Goal: Task Accomplishment & Management: Manage account settings

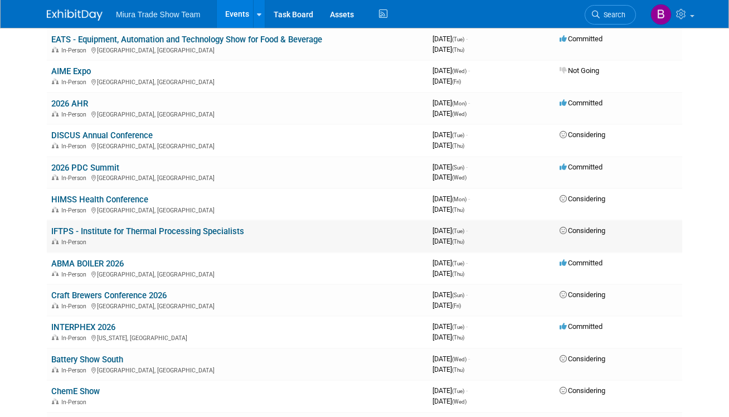
scroll to position [281, 0]
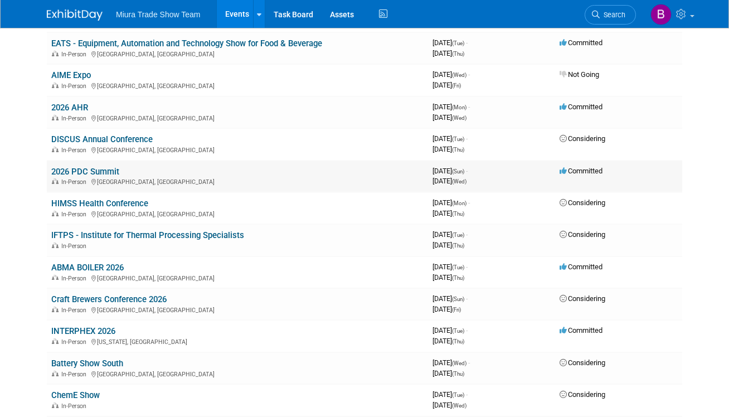
click at [90, 172] on link "2026 PDC Summit" at bounding box center [85, 172] width 68 height 10
click at [87, 331] on link "INTERPHEX 2026" at bounding box center [83, 331] width 64 height 10
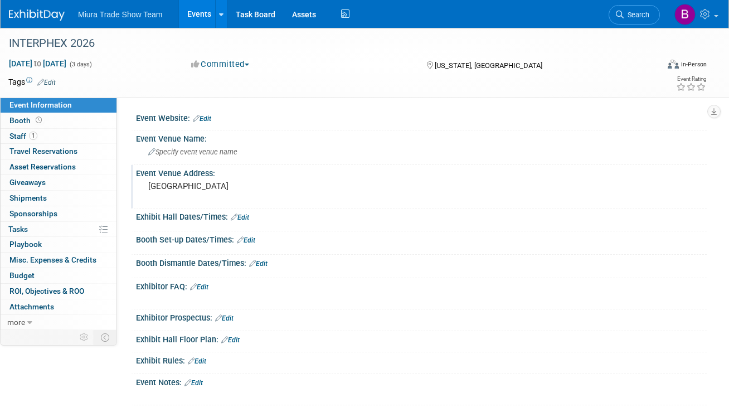
drag, startPoint x: 22, startPoint y: 135, endPoint x: 144, endPoint y: 171, distance: 127.9
click at [22, 135] on span "Staff 1" at bounding box center [23, 136] width 28 height 9
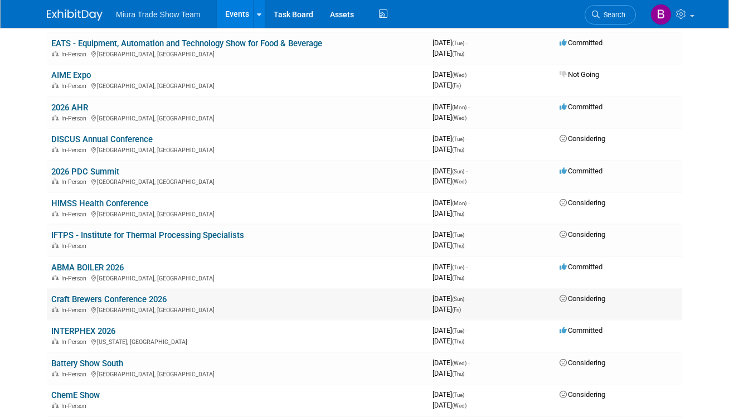
click at [573, 302] on span "Considering" at bounding box center [583, 298] width 46 height 8
click at [562, 298] on icon at bounding box center [564, 298] width 8 height 7
click at [114, 296] on link "Craft Brewers Conference 2026" at bounding box center [108, 299] width 115 height 10
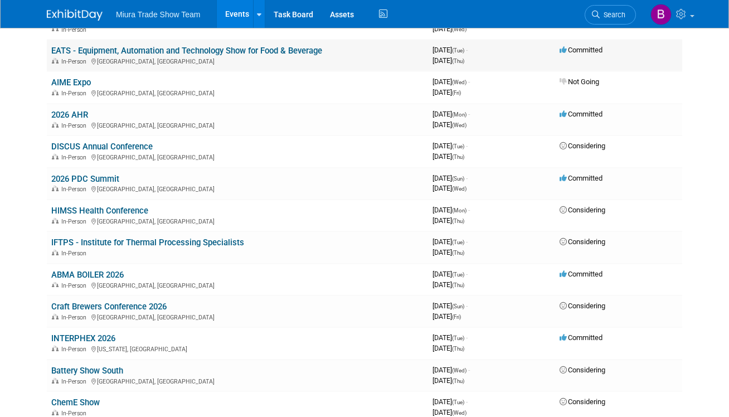
scroll to position [274, 0]
click at [83, 178] on link "2026 PDC Summit" at bounding box center [85, 178] width 68 height 10
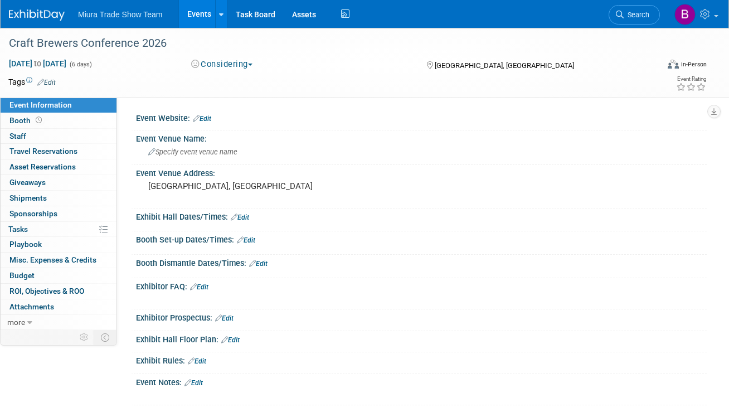
click at [240, 65] on button "Considering" at bounding box center [222, 65] width 70 height 12
drag, startPoint x: 255, startPoint y: 84, endPoint x: 269, endPoint y: 85, distance: 14.5
click at [255, 84] on link "Committed" at bounding box center [232, 83] width 88 height 16
drag, startPoint x: 338, startPoint y: 81, endPoint x: 296, endPoint y: 110, distance: 51.0
click at [337, 82] on td at bounding box center [322, 81] width 532 height 11
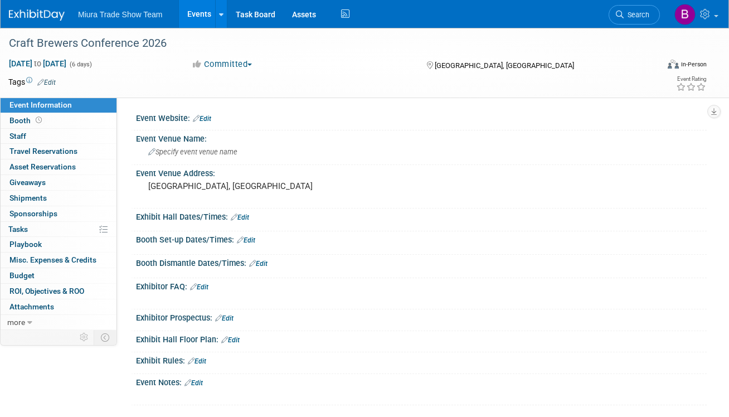
drag, startPoint x: 333, startPoint y: 87, endPoint x: 311, endPoint y: 91, distance: 23.3
click at [332, 87] on td at bounding box center [322, 81] width 532 height 11
click at [18, 137] on span "Staff 0" at bounding box center [17, 136] width 17 height 9
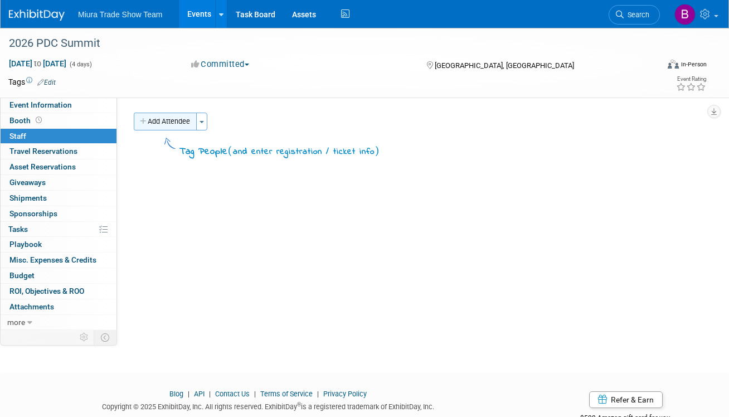
click at [191, 122] on button "Add Attendee" at bounding box center [165, 122] width 63 height 18
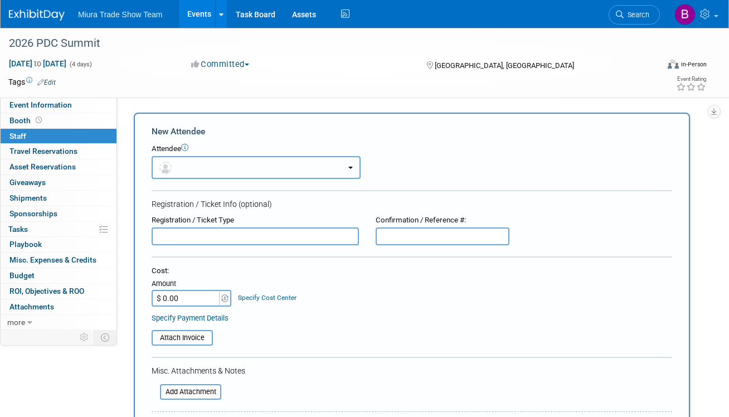
click at [228, 165] on button "button" at bounding box center [256, 167] width 209 height 23
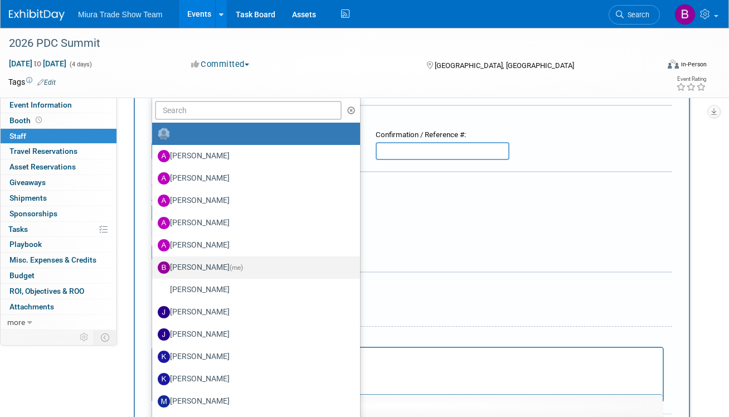
scroll to position [108, 0]
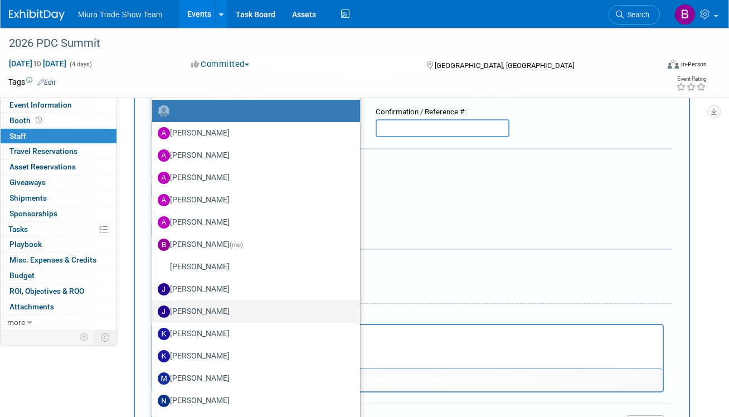
drag, startPoint x: 214, startPoint y: 307, endPoint x: 310, endPoint y: 299, distance: 96.8
click at [216, 307] on label "[PERSON_NAME]" at bounding box center [253, 312] width 191 height 18
click at [154, 307] on input "[PERSON_NAME]" at bounding box center [150, 310] width 7 height 7
select select "12056993-e4ec-42d5-970c-a8c9cafc2c3d"
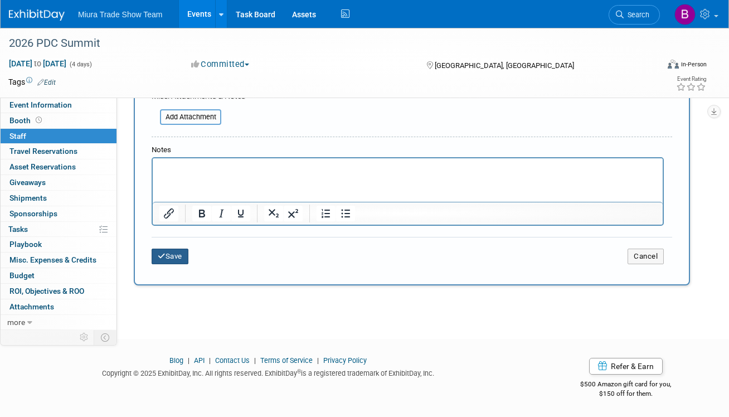
drag, startPoint x: 175, startPoint y: 259, endPoint x: 247, endPoint y: 259, distance: 71.9
click at [175, 258] on button "Save" at bounding box center [170, 257] width 37 height 16
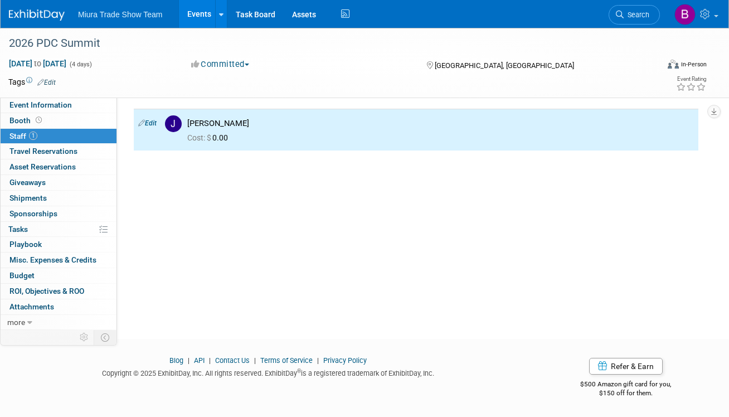
scroll to position [0, 0]
